Goal: Information Seeking & Learning: Learn about a topic

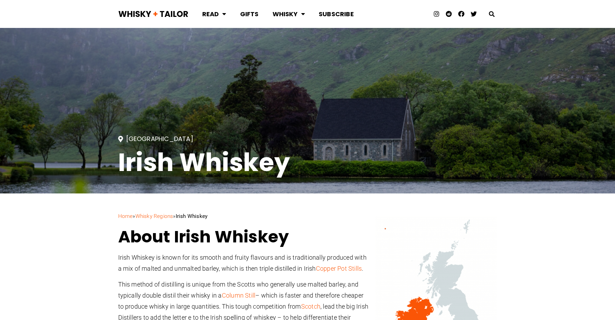
scroll to position [165, 0]
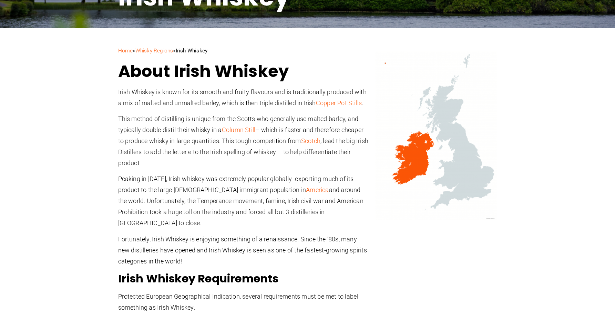
click at [354, 101] on link "Copper Pot Stills" at bounding box center [339, 102] width 46 height 7
click at [250, 127] on link "Column Still" at bounding box center [238, 129] width 33 height 7
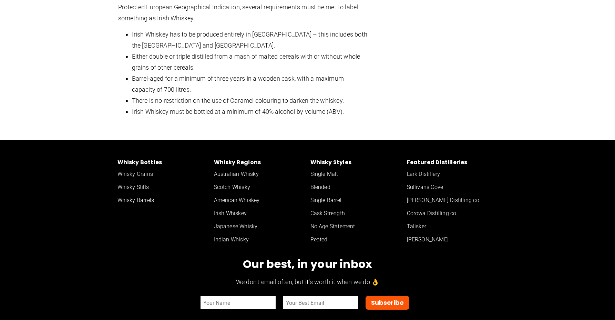
scroll to position [455, 0]
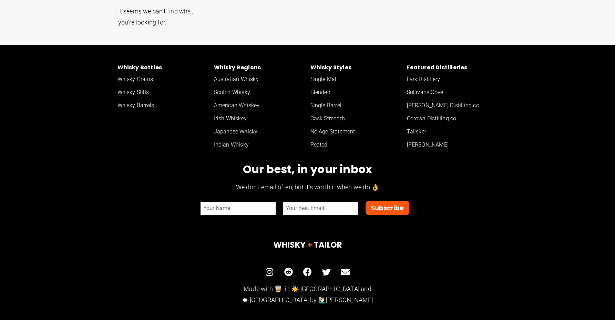
scroll to position [41, 0]
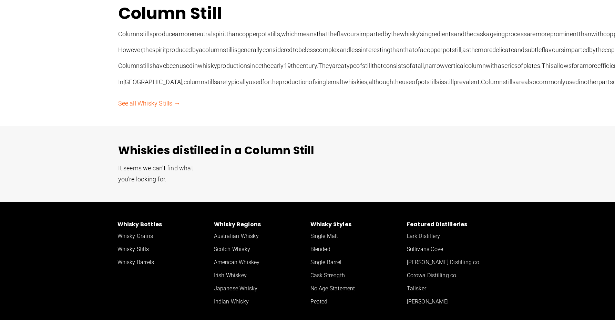
click at [169, 107] on link "See all Whisky Stills →" at bounding box center [149, 103] width 62 height 7
